Goal: Task Accomplishment & Management: Manage account settings

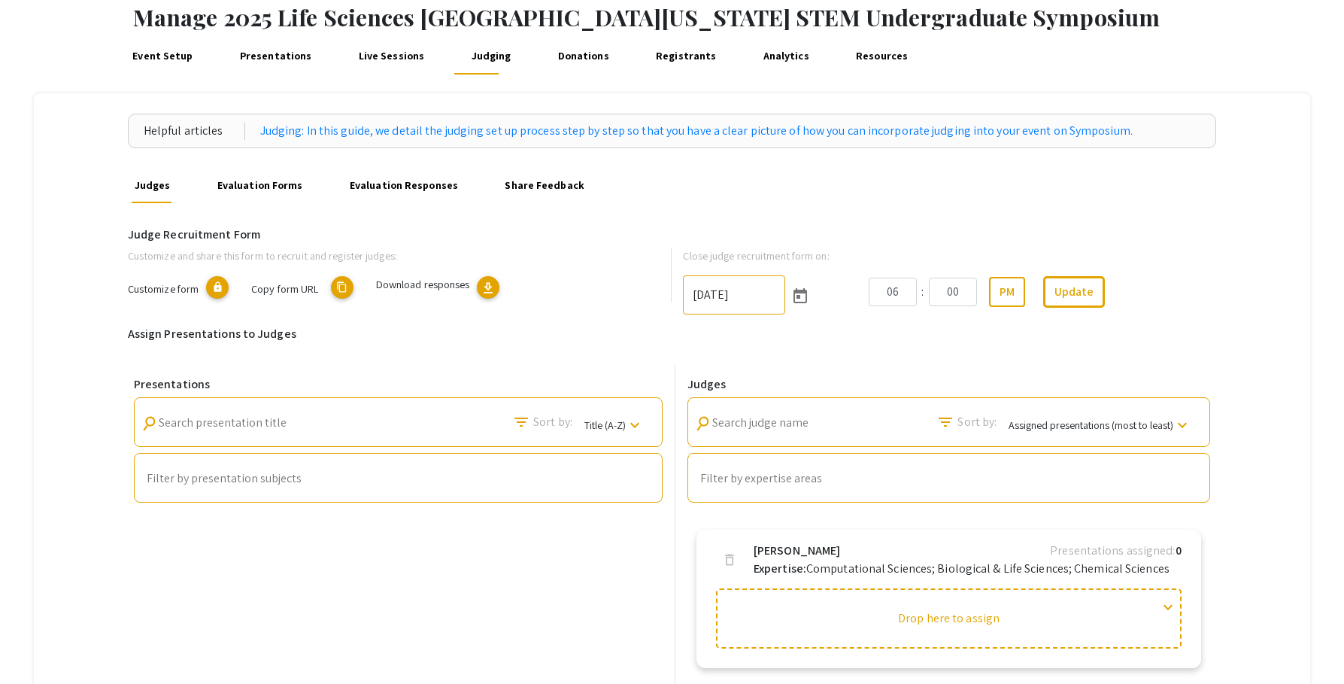
click at [1248, 331] on div "Helpful articles Judging: In this guide, we detail the judging set up process s…" at bounding box center [672, 599] width 1277 height 1013
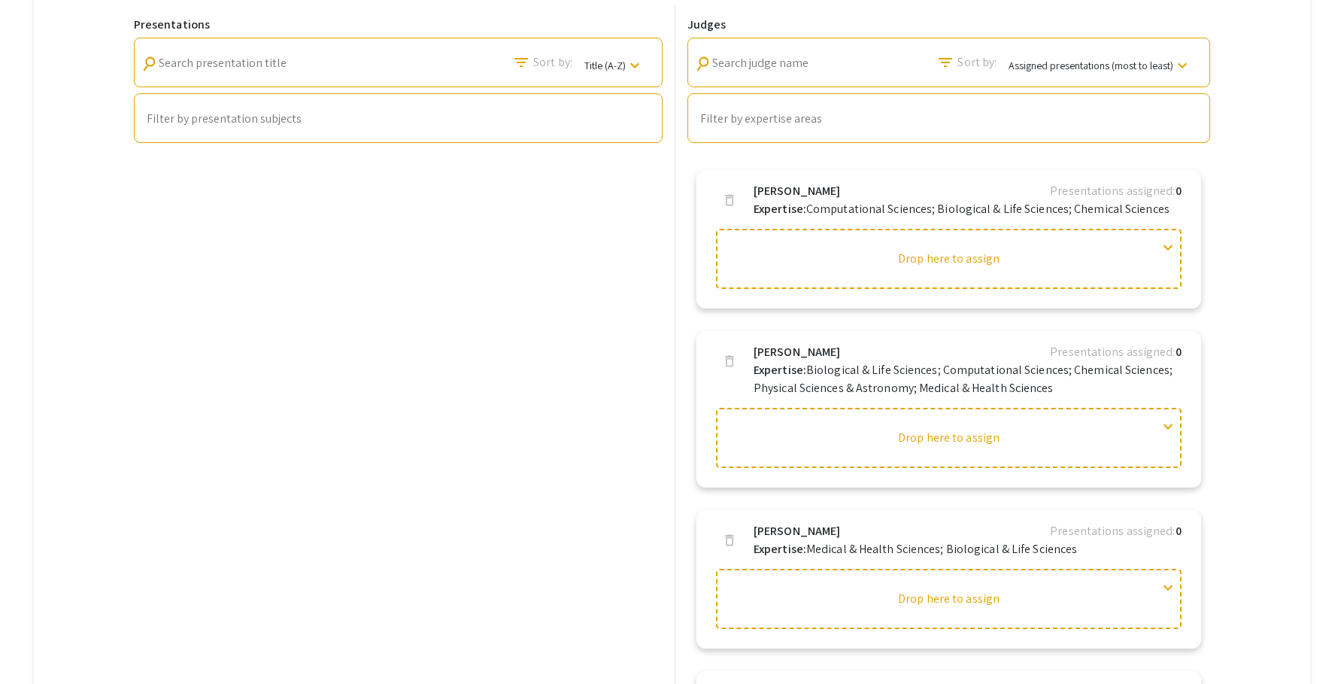
scroll to position [441, 0]
click at [1168, 246] on span "expand_more" at bounding box center [1168, 247] width 18 height 18
click at [1168, 246] on span "expand_less" at bounding box center [1168, 247] width 18 height 18
click at [1268, 256] on div "Helpful articles Judging: In this guide, we detail the judging set up process s…" at bounding box center [672, 239] width 1277 height 1013
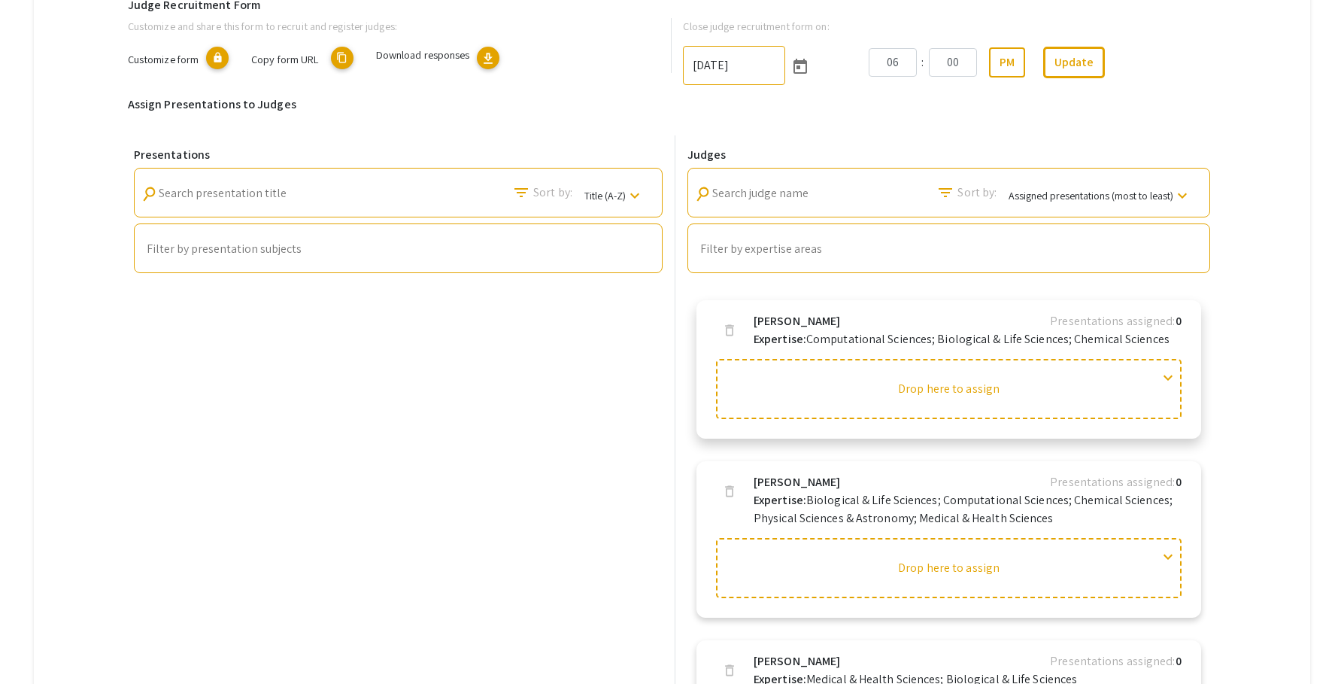
scroll to position [0, 0]
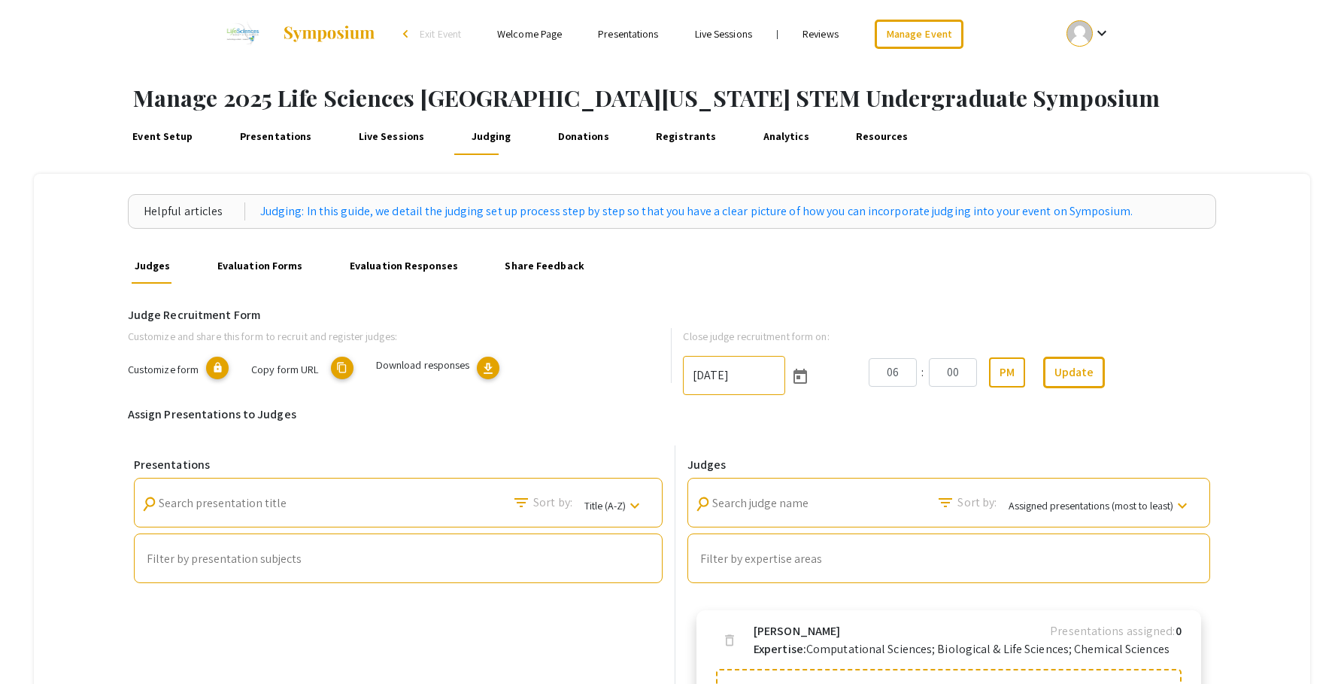
click at [286, 136] on link "Presentations" at bounding box center [275, 137] width 78 height 36
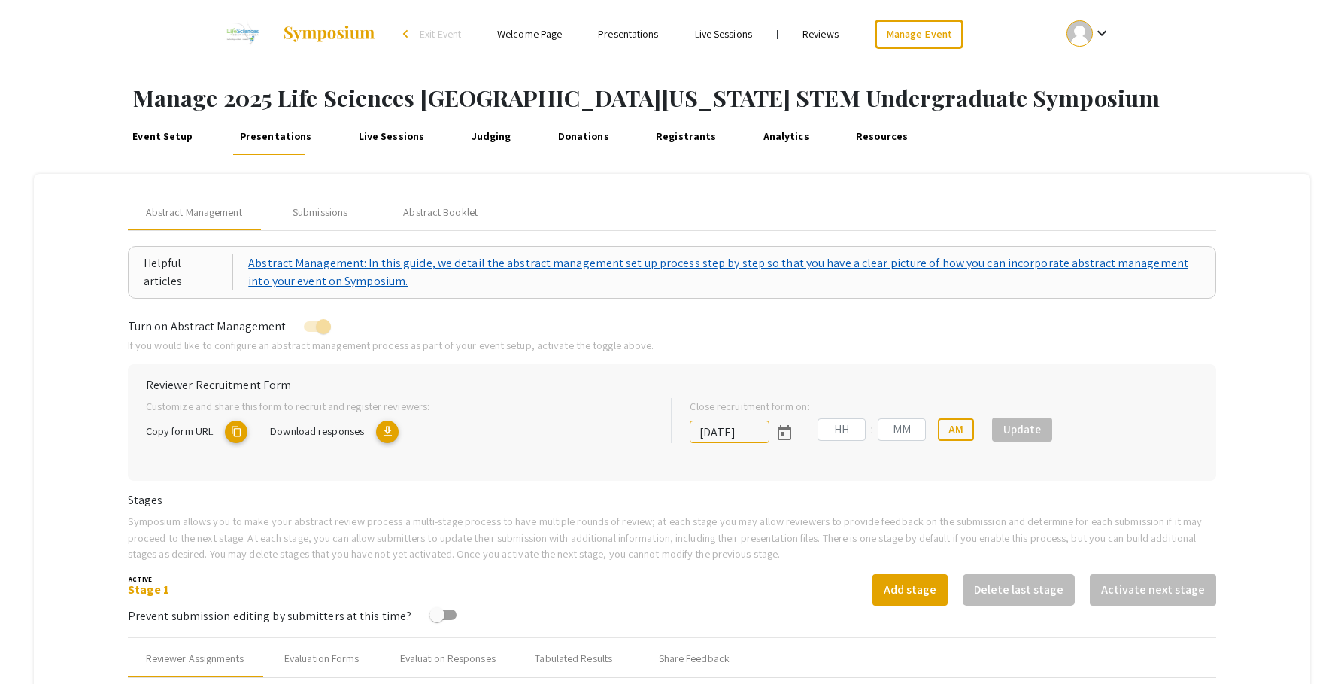
type input "[DATE]"
type input "05"
type input "00"
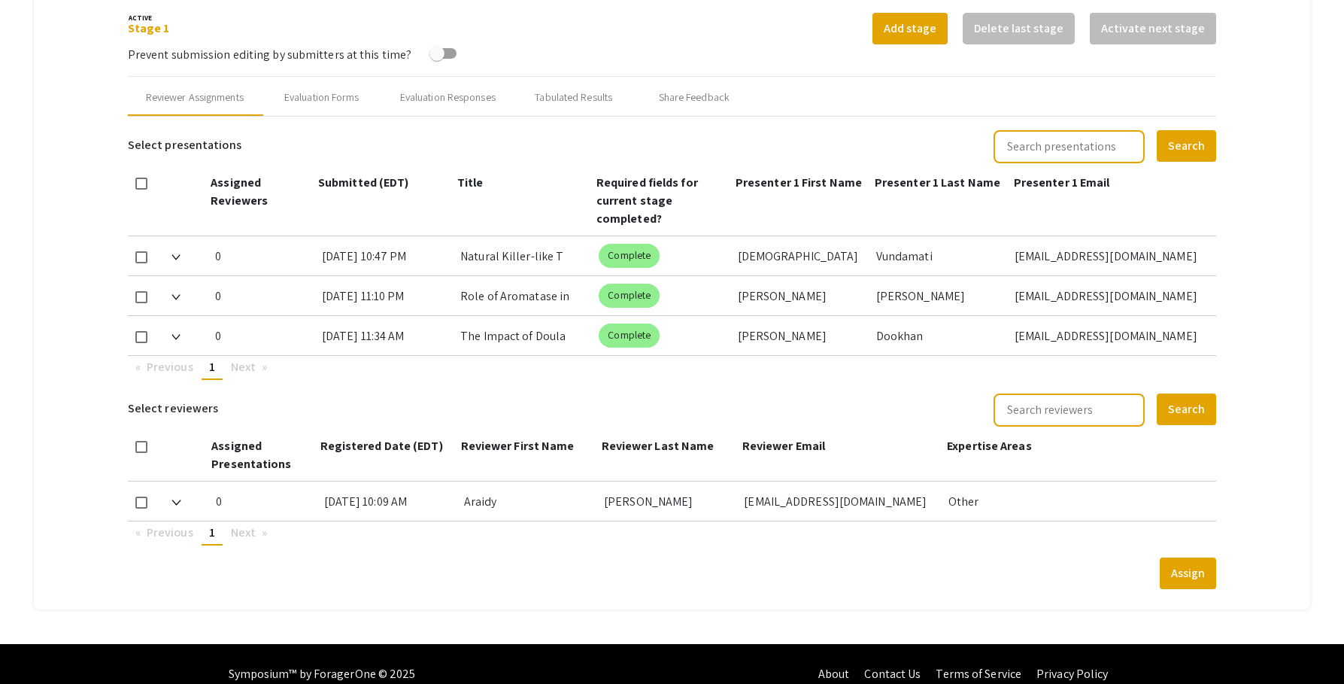
scroll to position [581, 0]
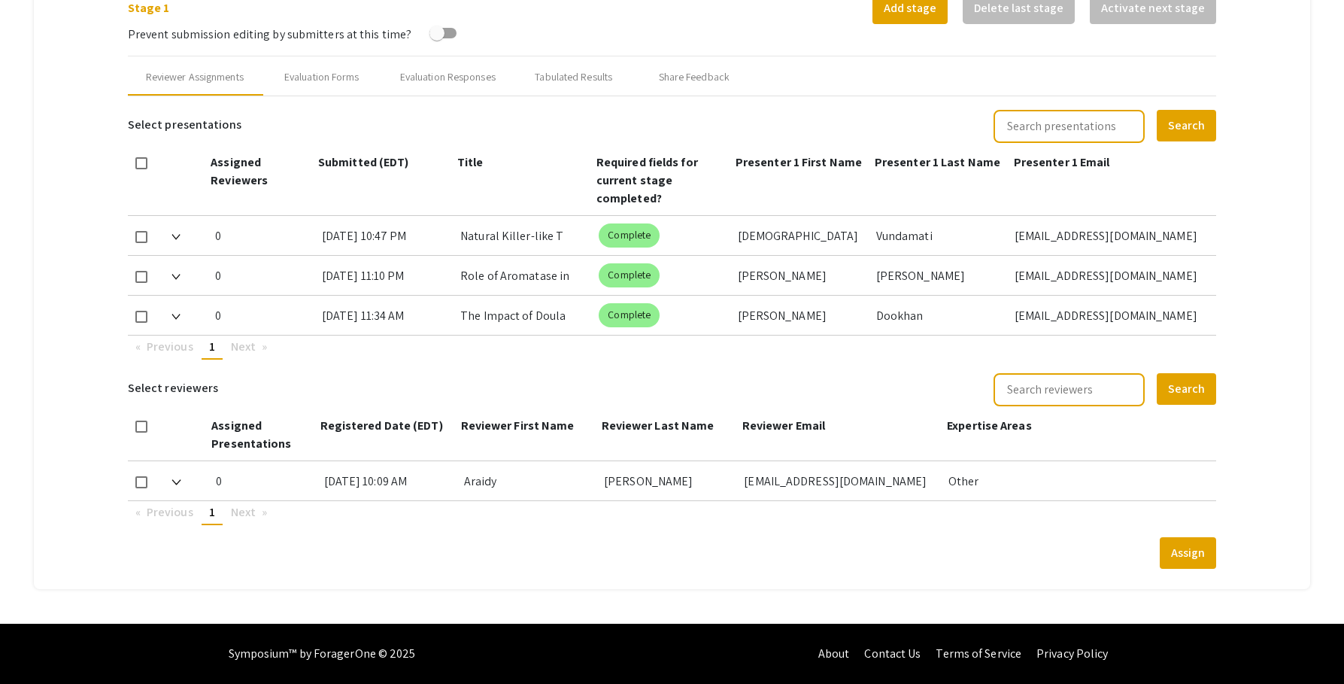
click at [253, 348] on span "Next page" at bounding box center [243, 346] width 25 height 16
click at [1265, 52] on mat-tab-group "Abstract Management Submissions Abstract Booklet Helpful articles Abstract Mana…" at bounding box center [672, 90] width 1277 height 996
click at [1269, 56] on mat-tab-group "Abstract Management Submissions Abstract Booklet Helpful articles Abstract Mana…" at bounding box center [672, 90] width 1277 height 996
